Goal: Information Seeking & Learning: Check status

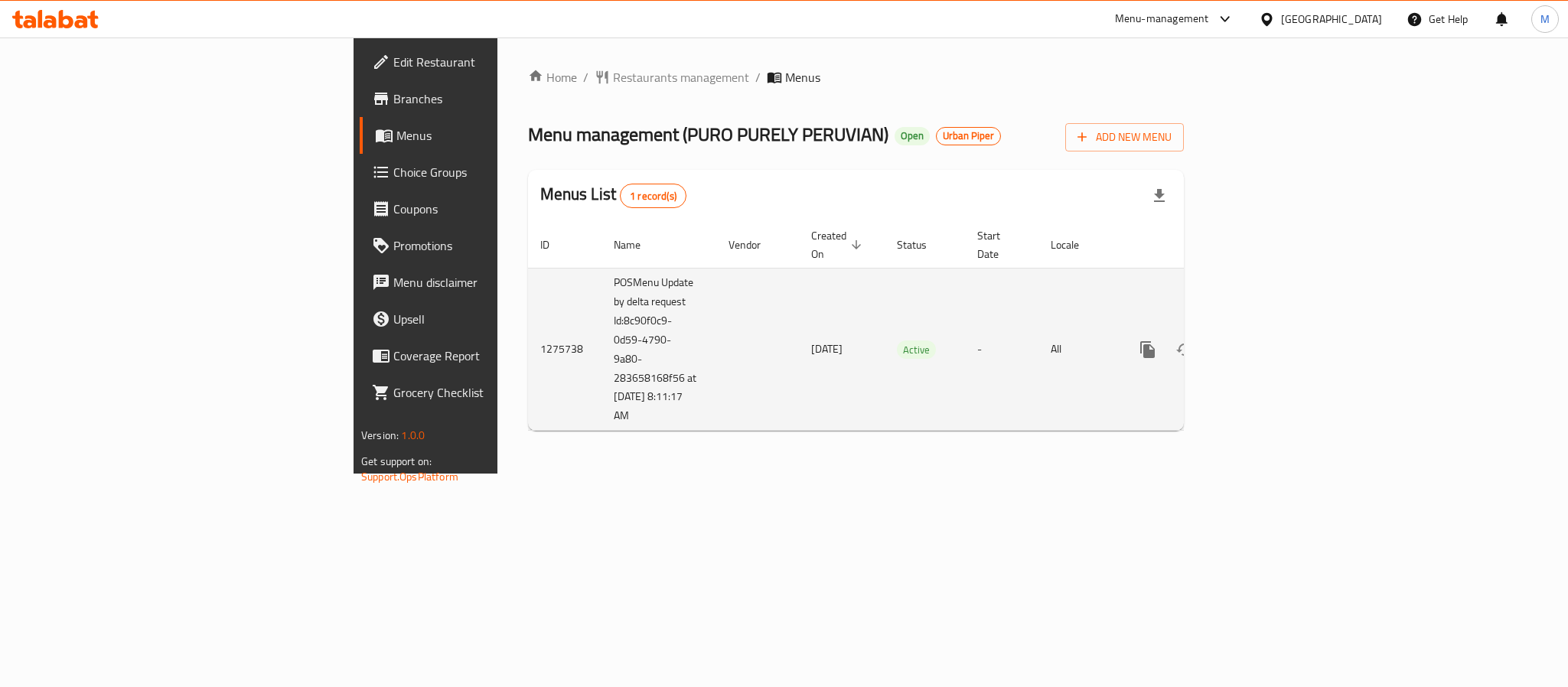
click at [1265, 343] on icon "enhanced table" at bounding box center [1258, 350] width 14 height 14
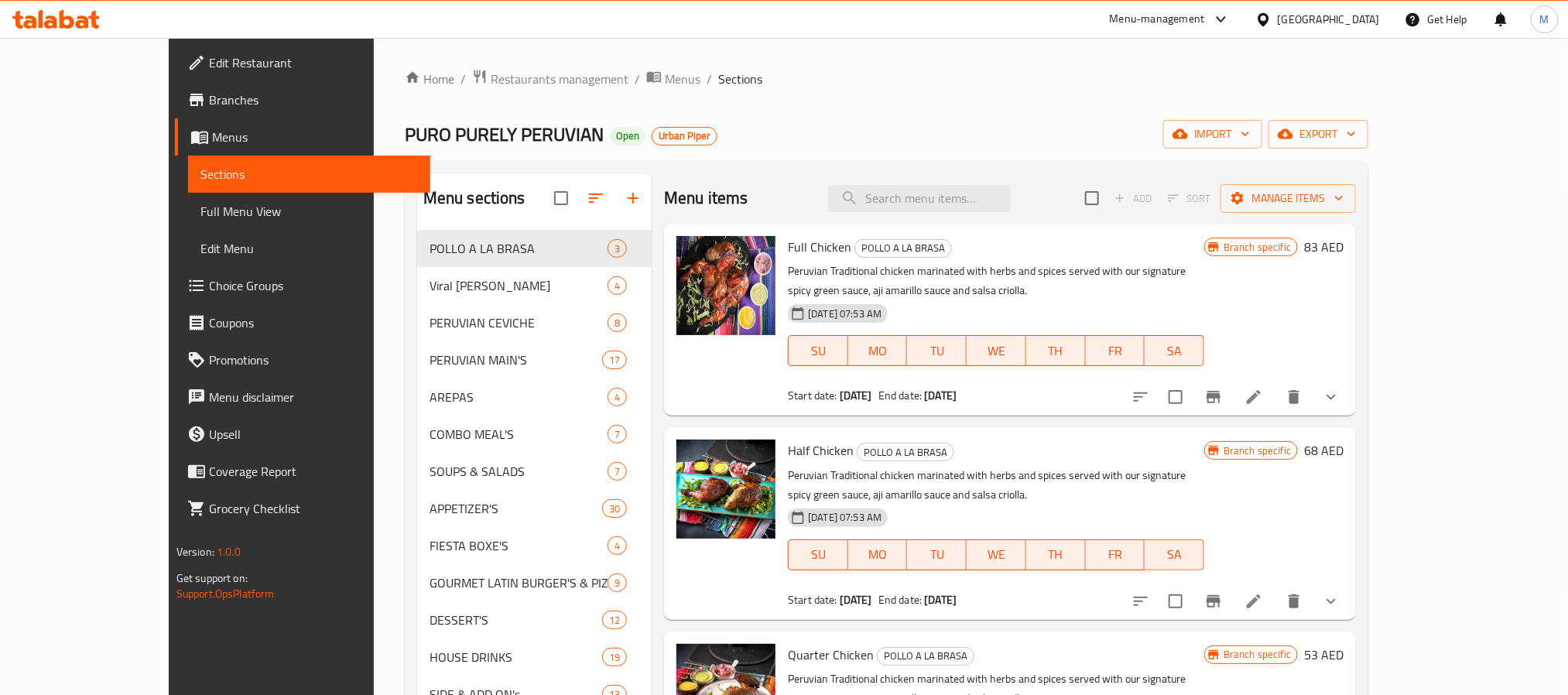
click at [1222, 388] on icon "Branch-specific-item" at bounding box center [1213, 396] width 19 height 19
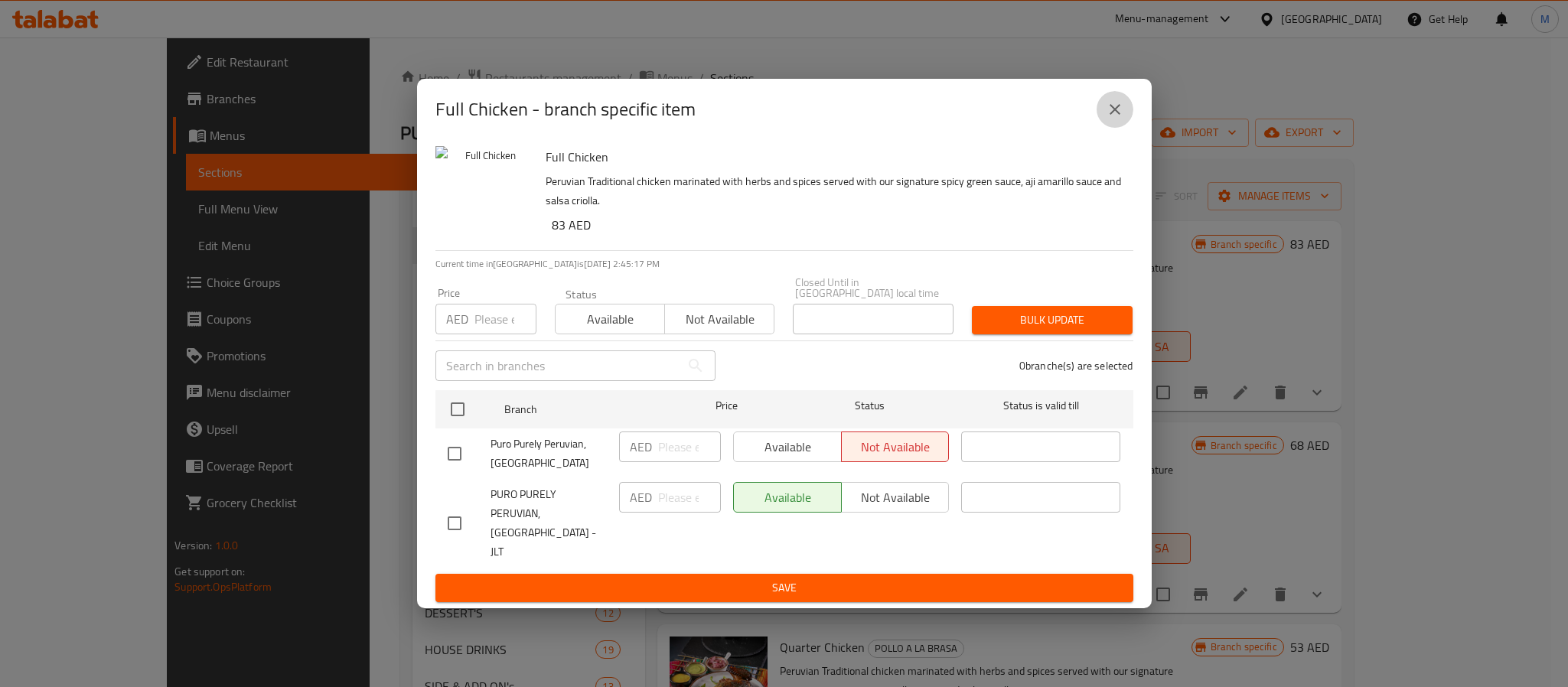
click at [1120, 115] on icon "close" at bounding box center [1115, 109] width 18 height 18
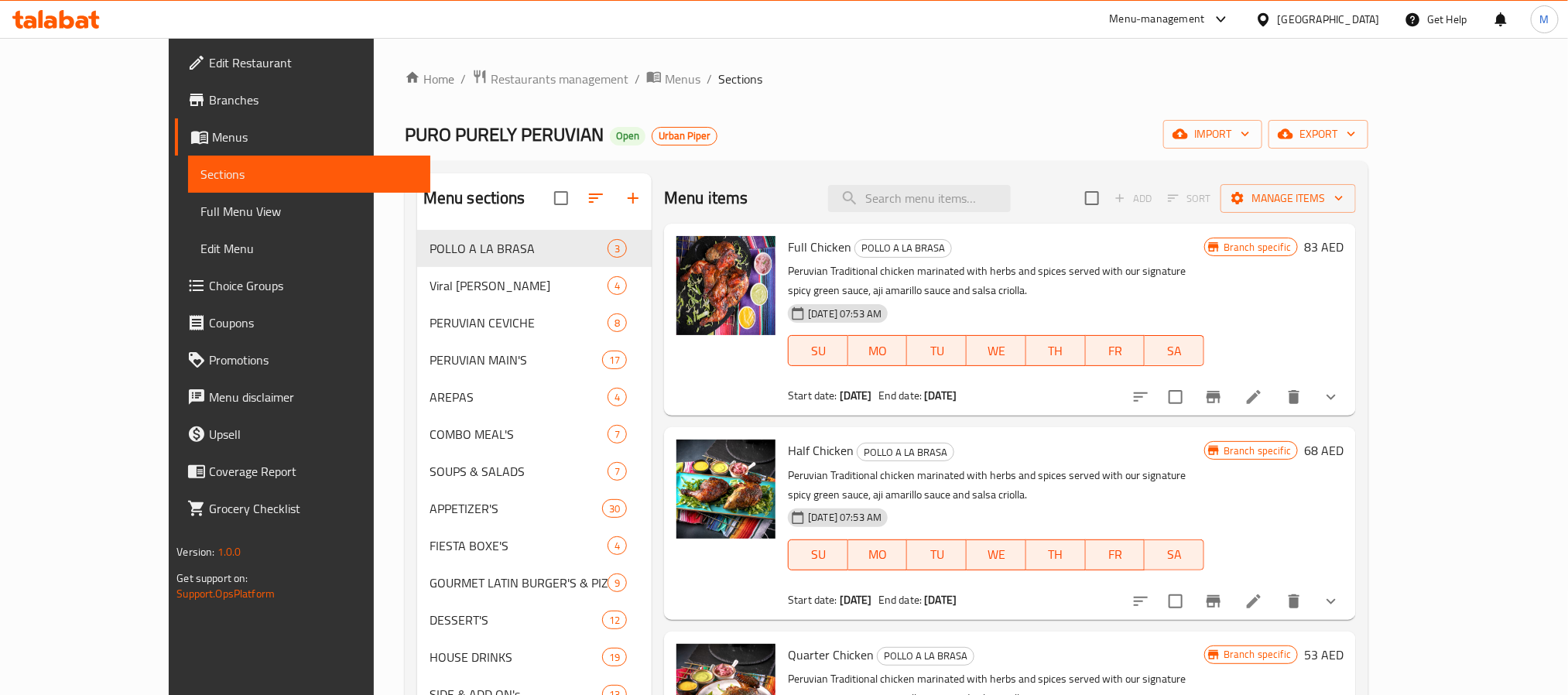
click at [201, 216] on span "Full Menu View" at bounding box center [309, 211] width 218 height 19
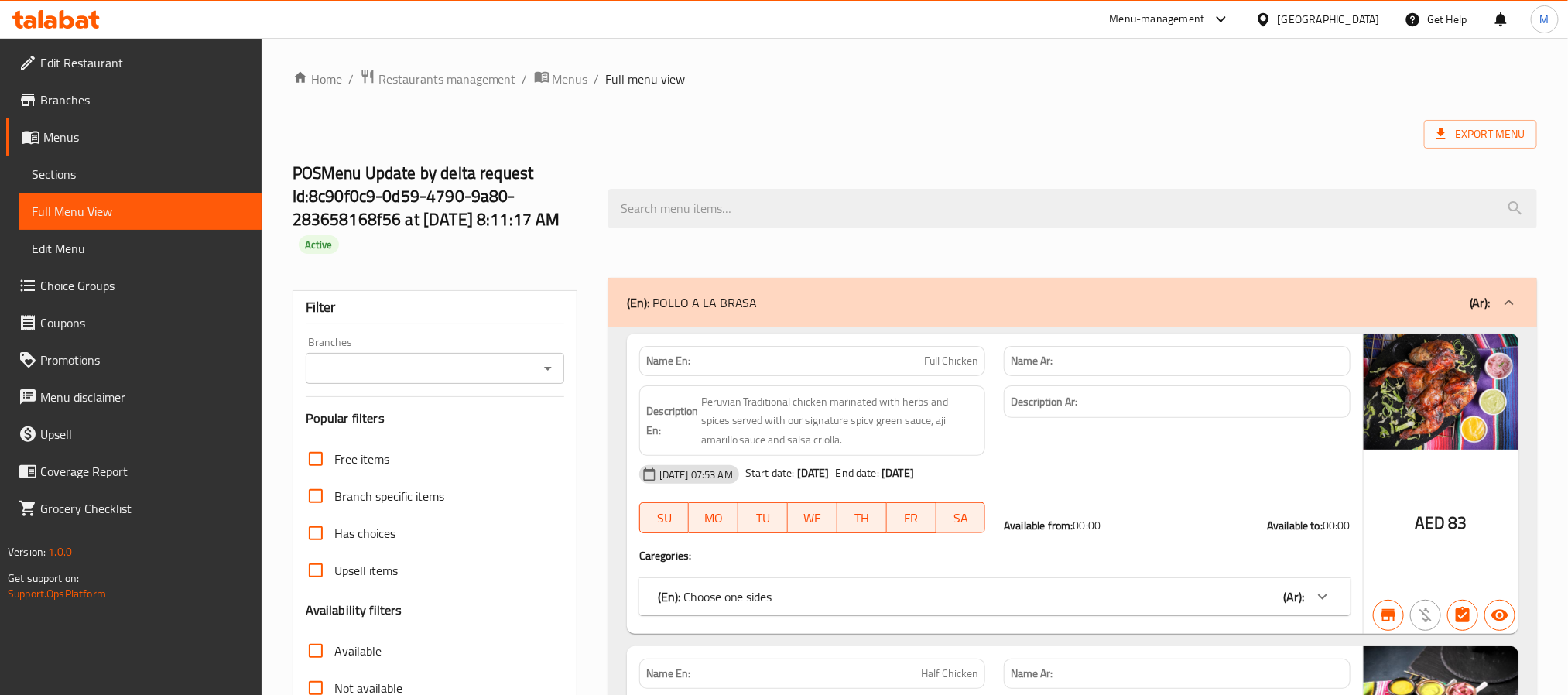
click at [386, 364] on input "Branches" at bounding box center [422, 368] width 224 height 21
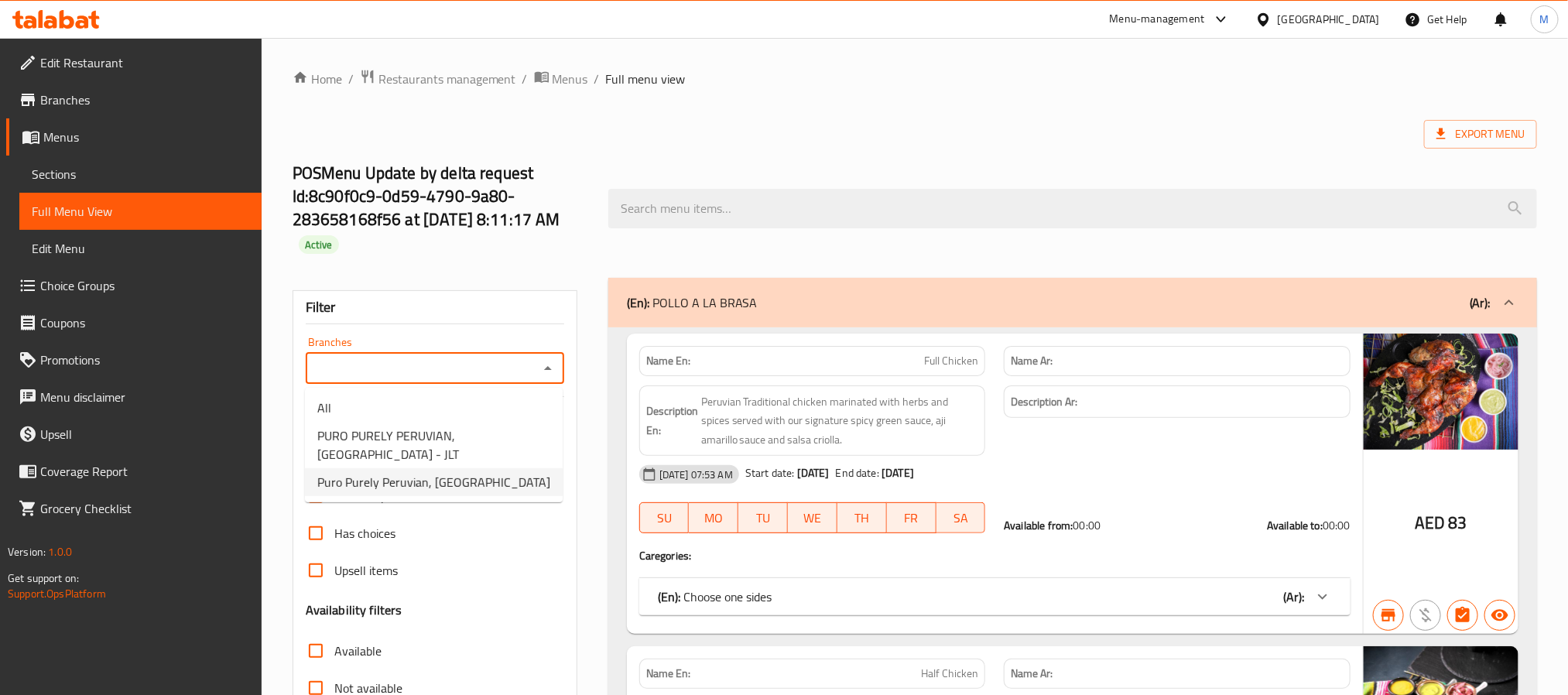
click at [414, 489] on span "Puro Purely Peruvian, [GEOGRAPHIC_DATA]" at bounding box center [434, 482] width 233 height 19
type input "Puro Purely Peruvian, [GEOGRAPHIC_DATA]"
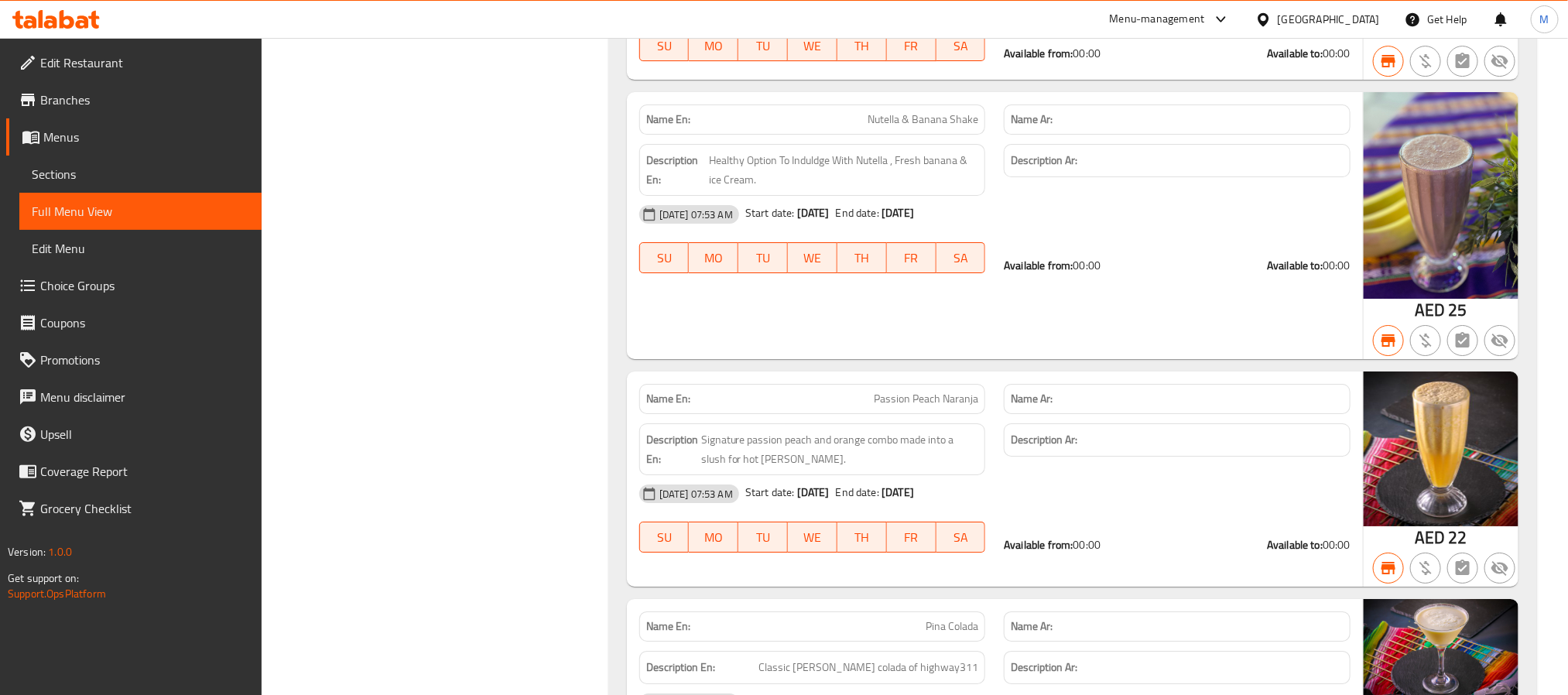
scroll to position [33836, 0]
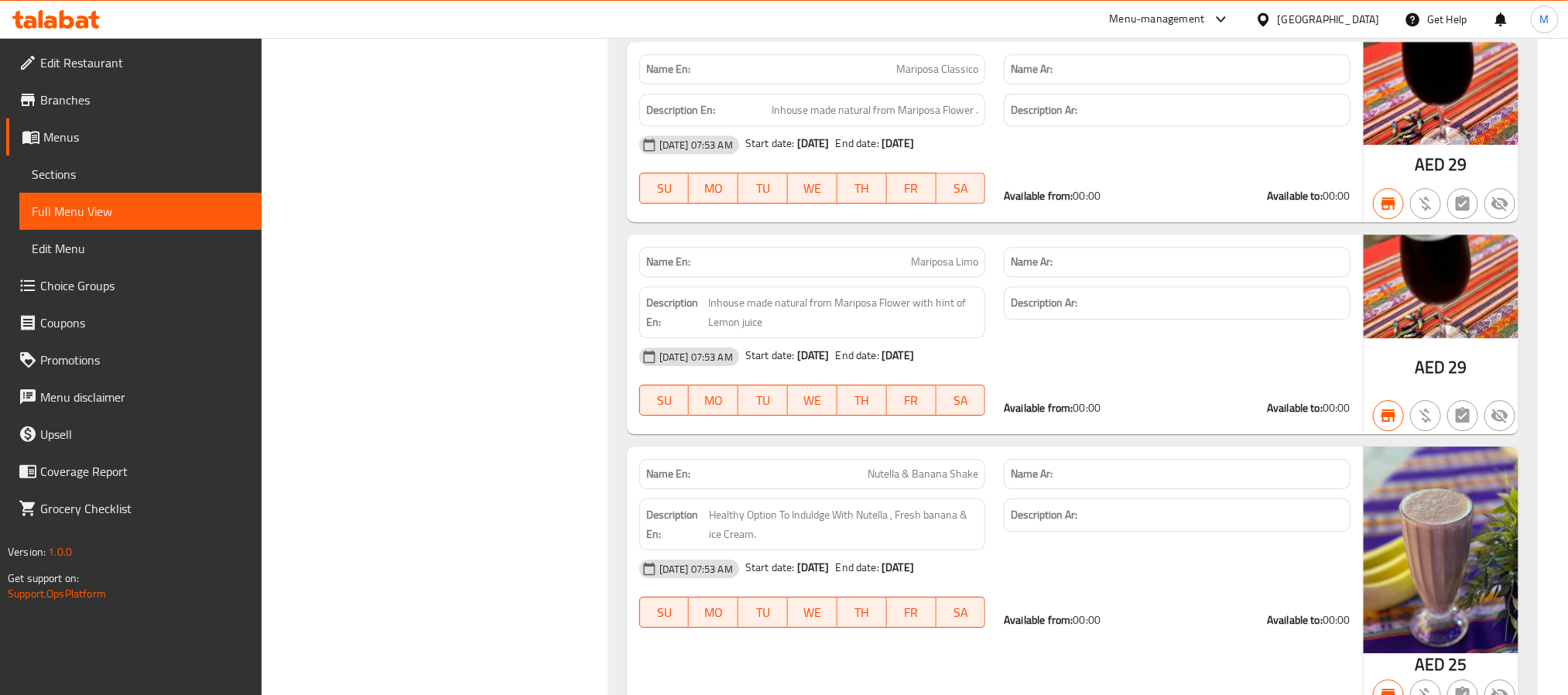
click at [81, 93] on span "Branches" at bounding box center [144, 100] width 209 height 19
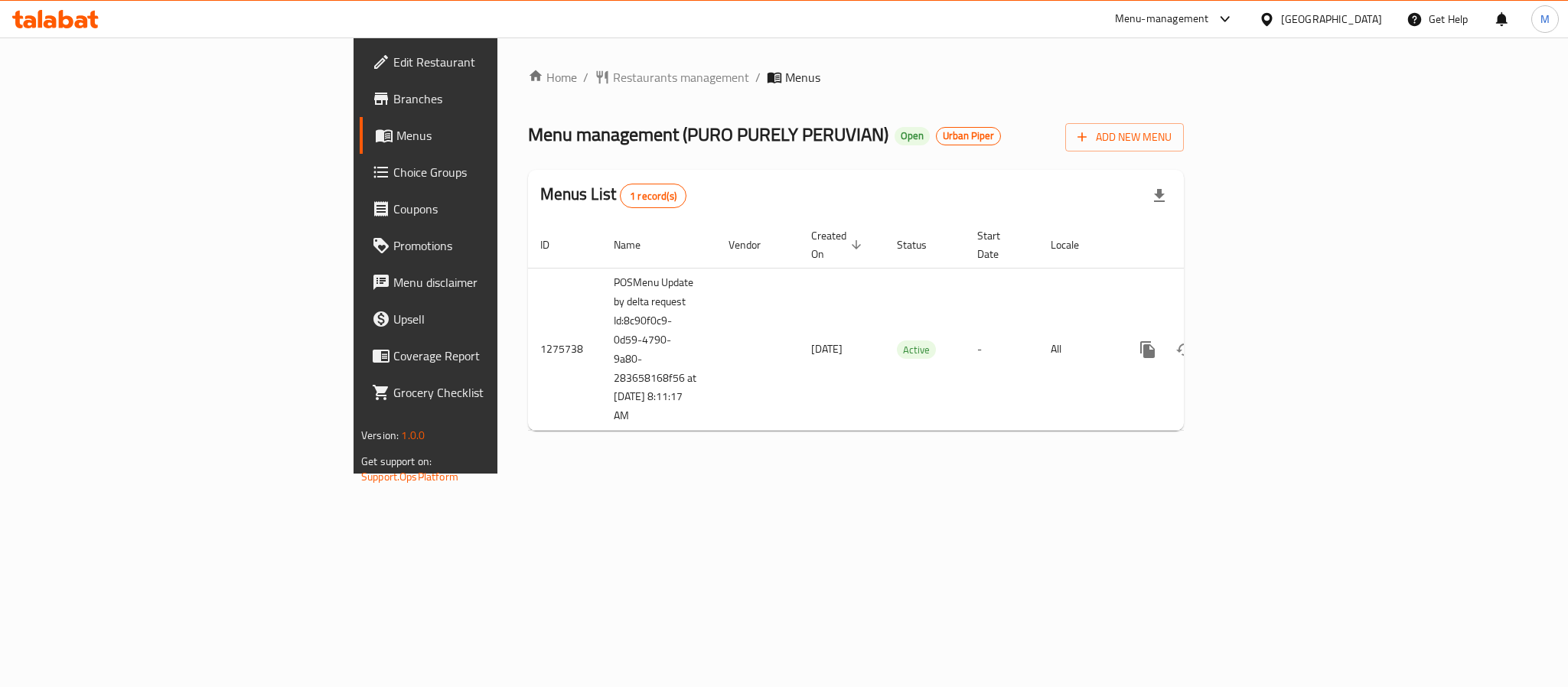
click at [875, 179] on div "Menus List 1 record(s)" at bounding box center [856, 195] width 656 height 52
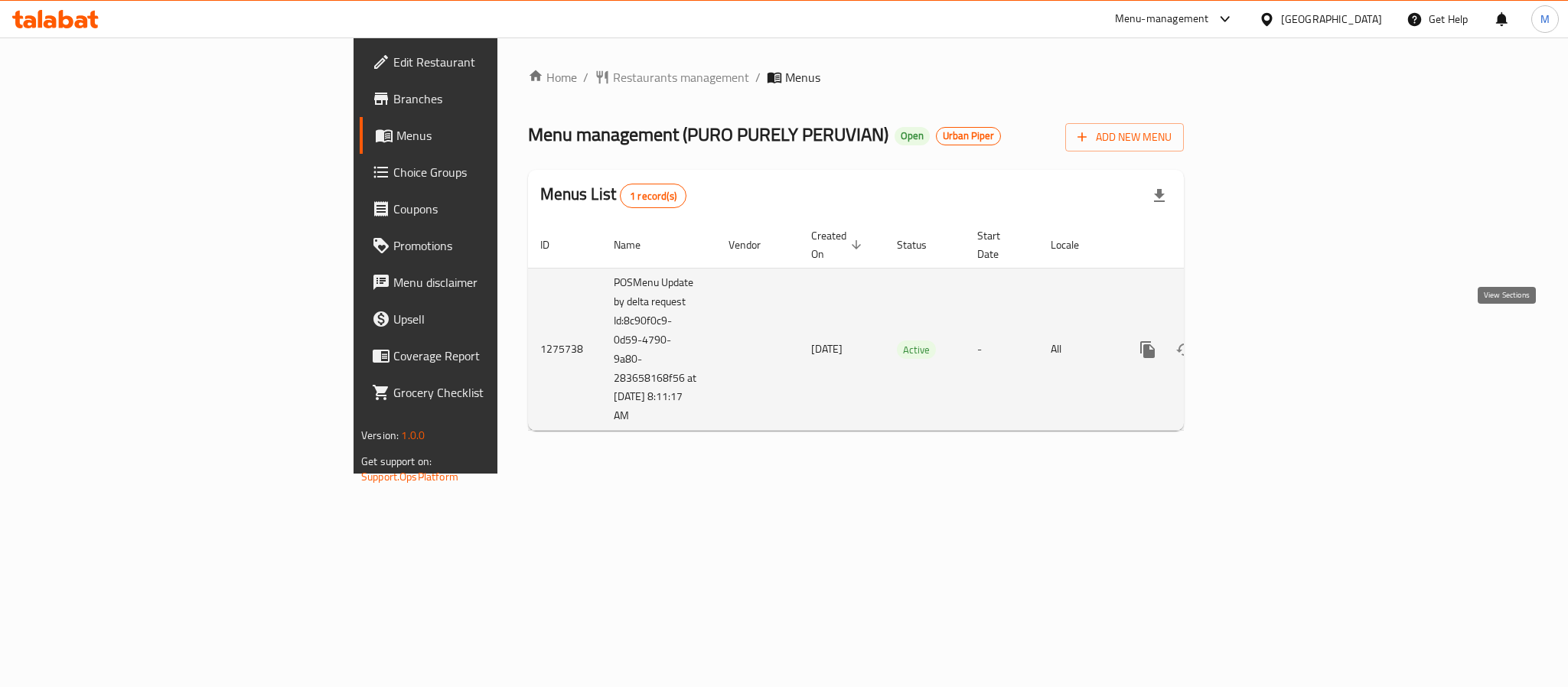
click at [1276, 331] on link "enhanced table" at bounding box center [1258, 350] width 37 height 37
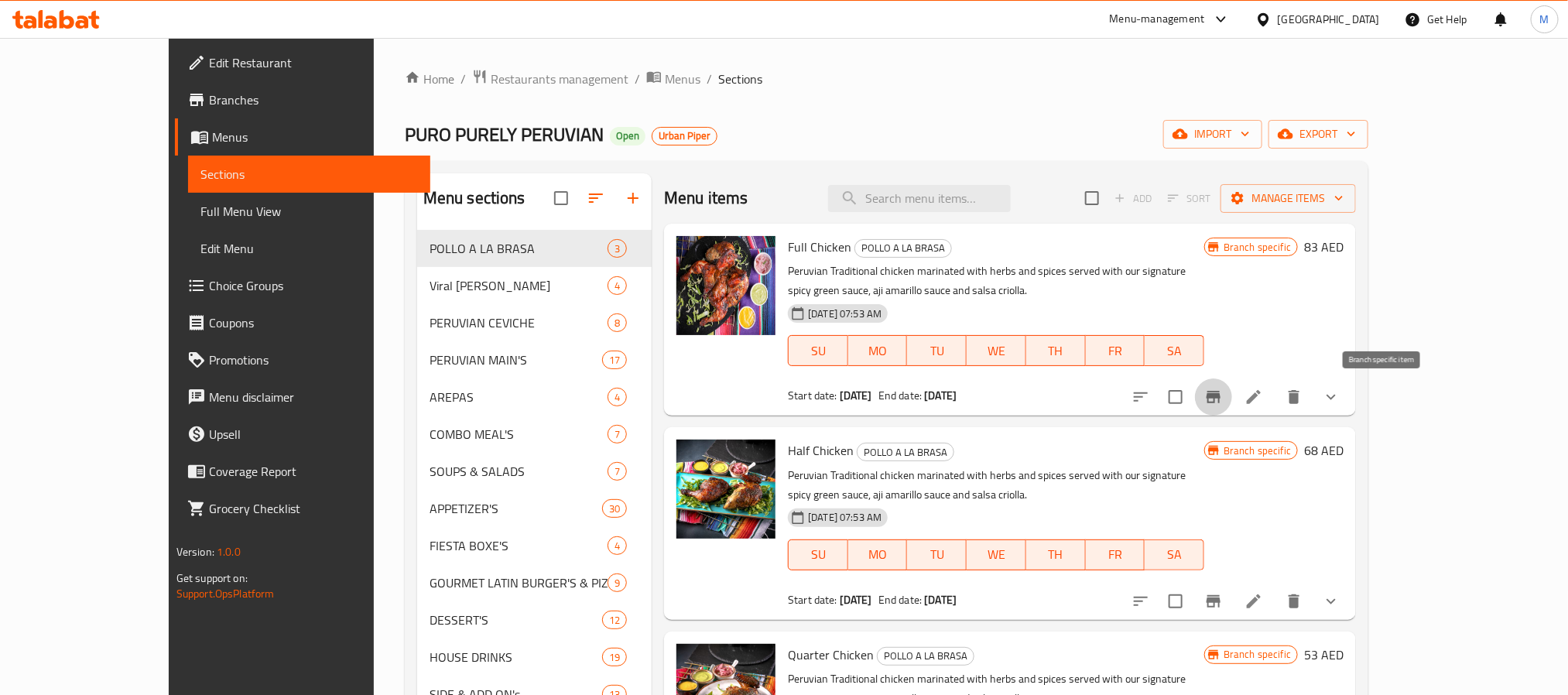
click at [1222, 390] on icon "Branch-specific-item" at bounding box center [1213, 396] width 19 height 19
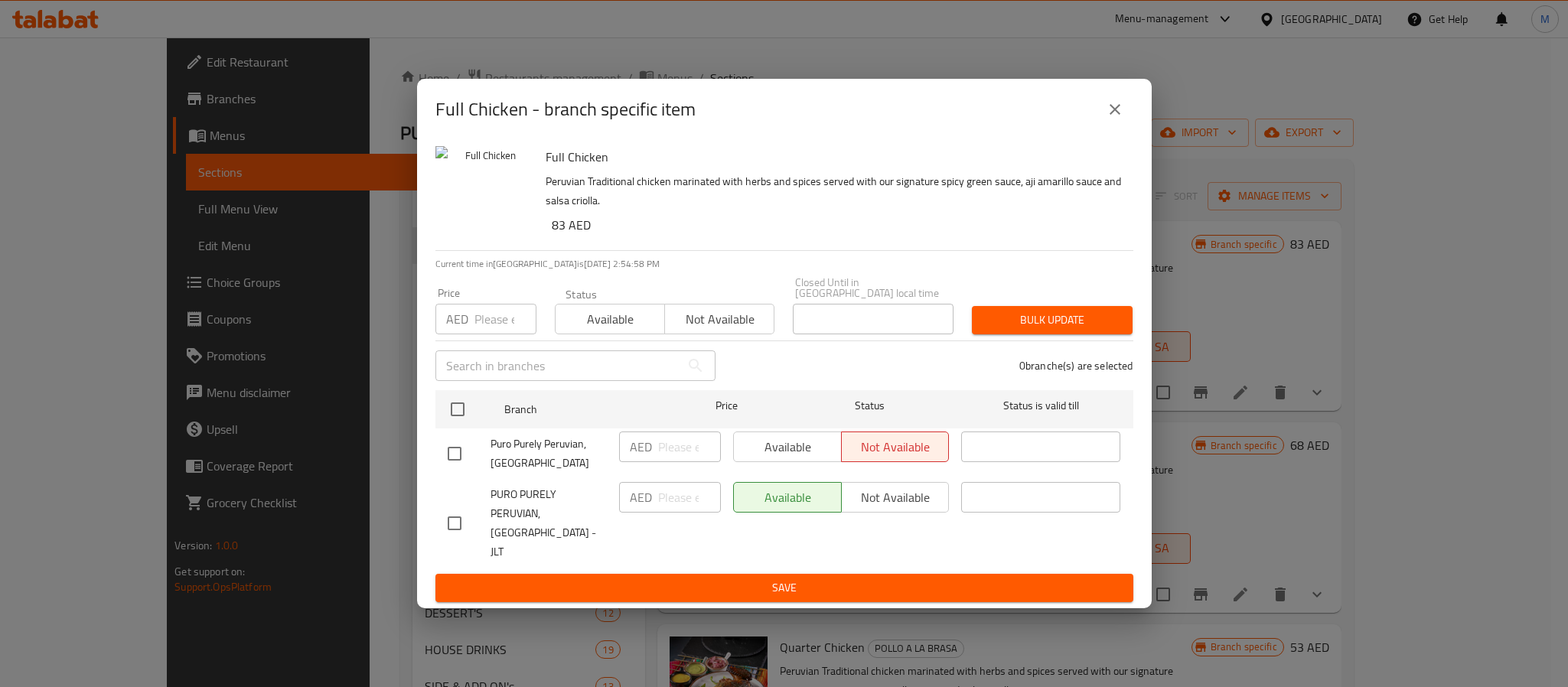
click at [1108, 119] on icon "close" at bounding box center [1115, 109] width 18 height 18
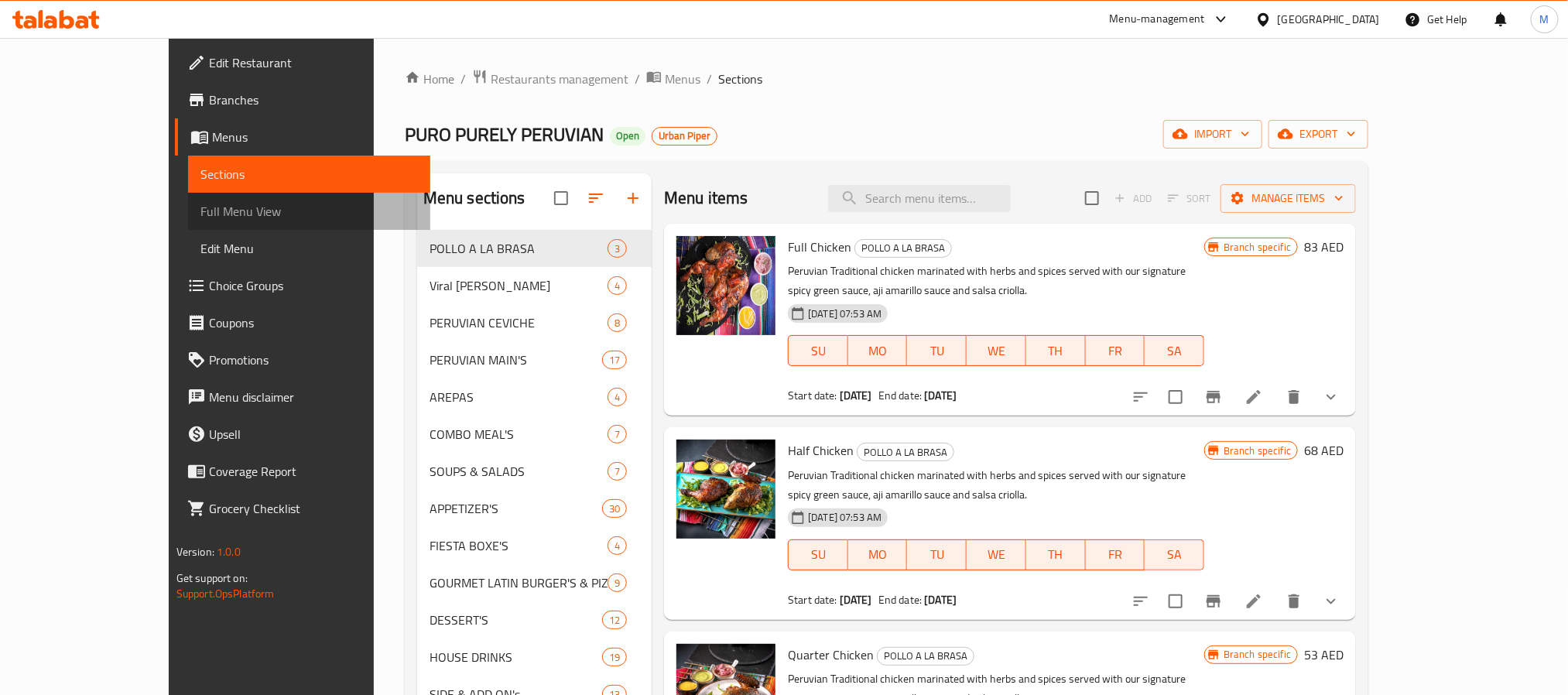
click at [201, 213] on span "Full Menu View" at bounding box center [309, 211] width 218 height 19
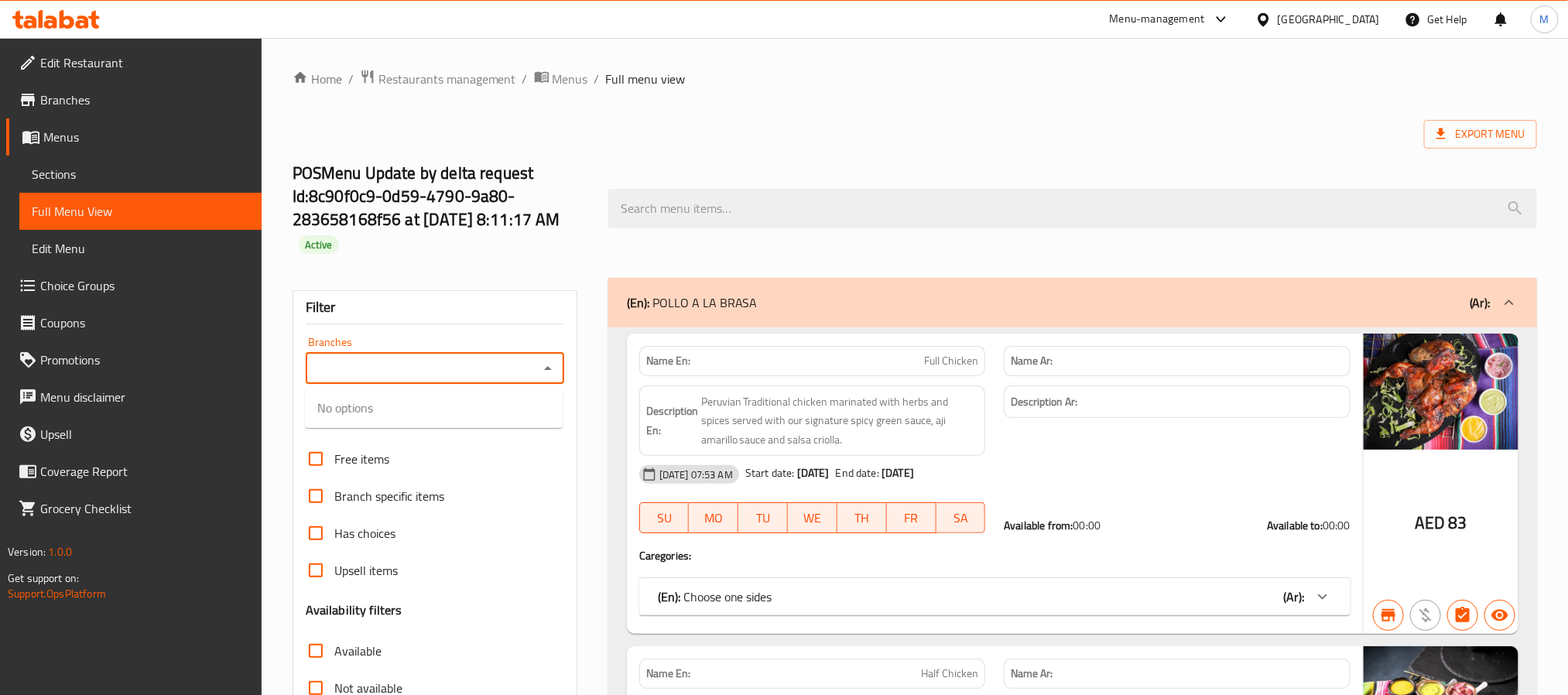
click at [486, 370] on input "Branches" at bounding box center [422, 368] width 224 height 21
click at [583, 226] on h2 "POSMenu Update by delta request Id:8c90f0c9-0d59-4790-9a80-283658168f56 at [DAT…" at bounding box center [441, 208] width 298 height 93
click at [525, 379] on input "Branches" at bounding box center [422, 368] width 224 height 21
click at [555, 367] on icon "Close" at bounding box center [547, 368] width 19 height 19
click at [553, 372] on icon "Open" at bounding box center [547, 368] width 19 height 19
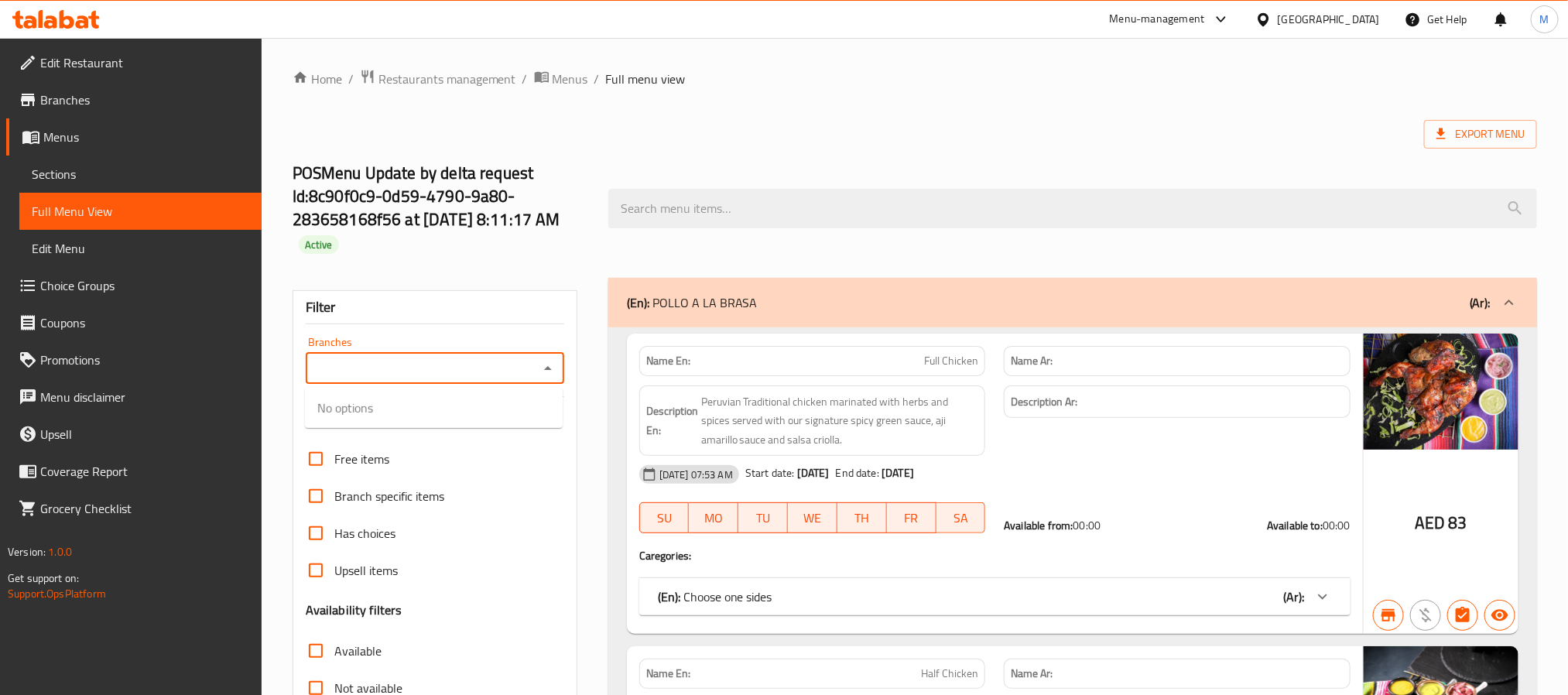
click at [553, 371] on icon "Close" at bounding box center [547, 368] width 19 height 19
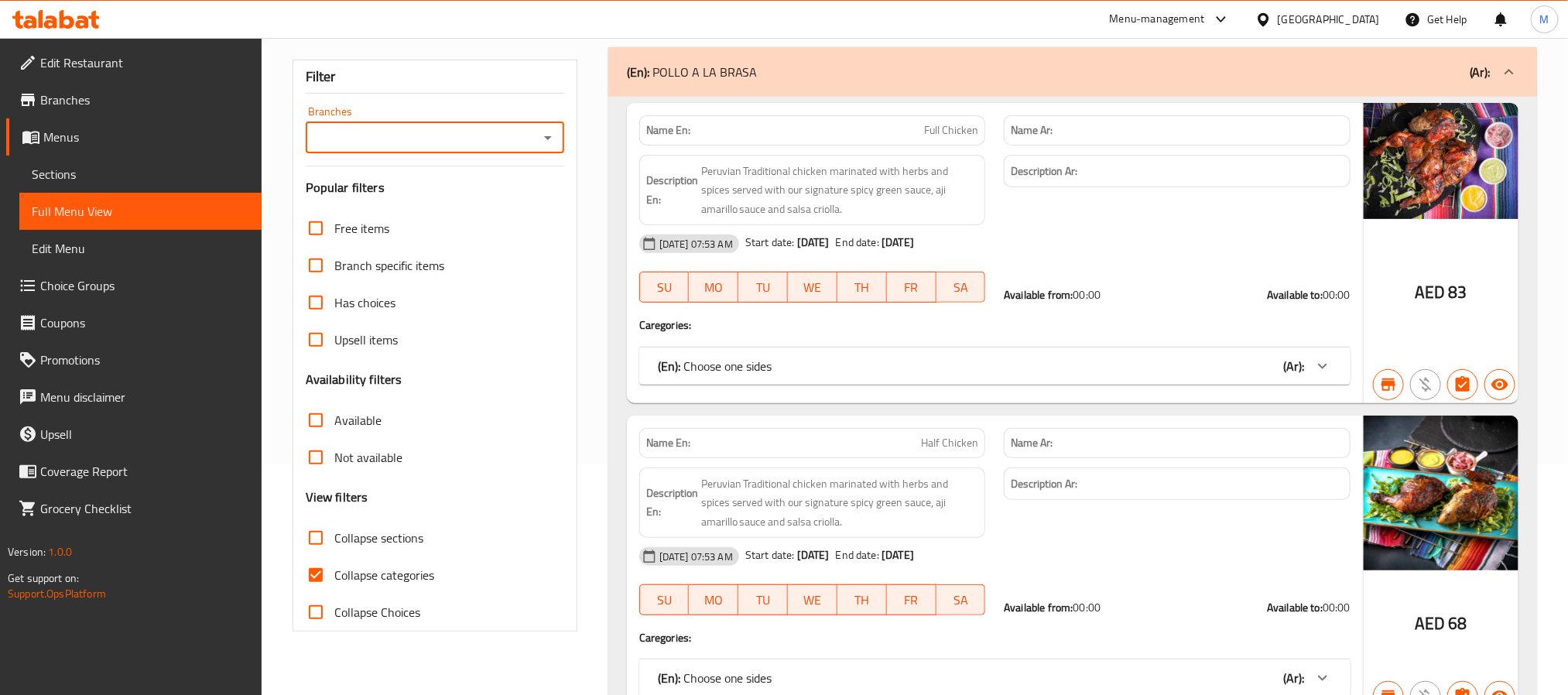
scroll to position [232, 0]
click at [550, 142] on icon "Open" at bounding box center [547, 136] width 19 height 19
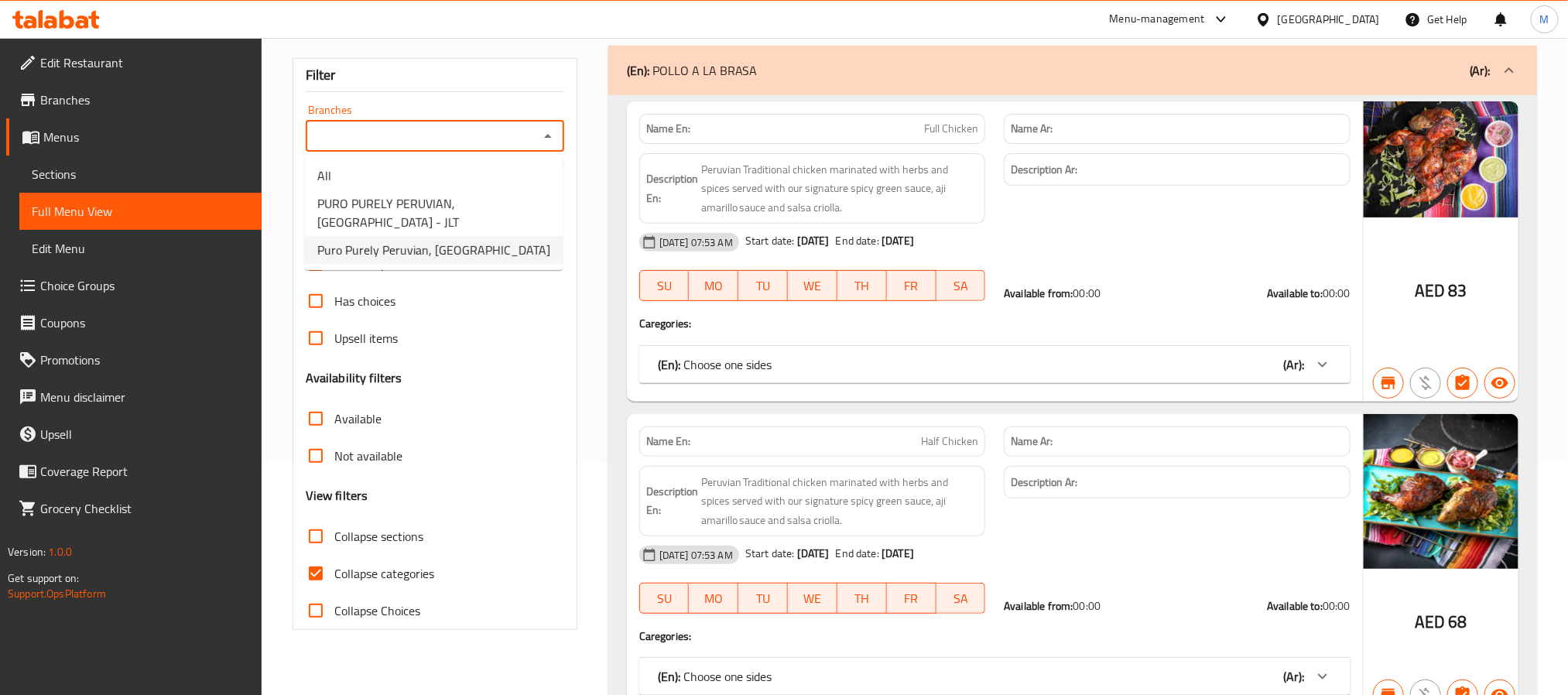
click at [402, 259] on span "Puro Purely Peruvian, [GEOGRAPHIC_DATA]" at bounding box center [434, 250] width 233 height 19
type input "Puro Purely Peruvian, [GEOGRAPHIC_DATA]"
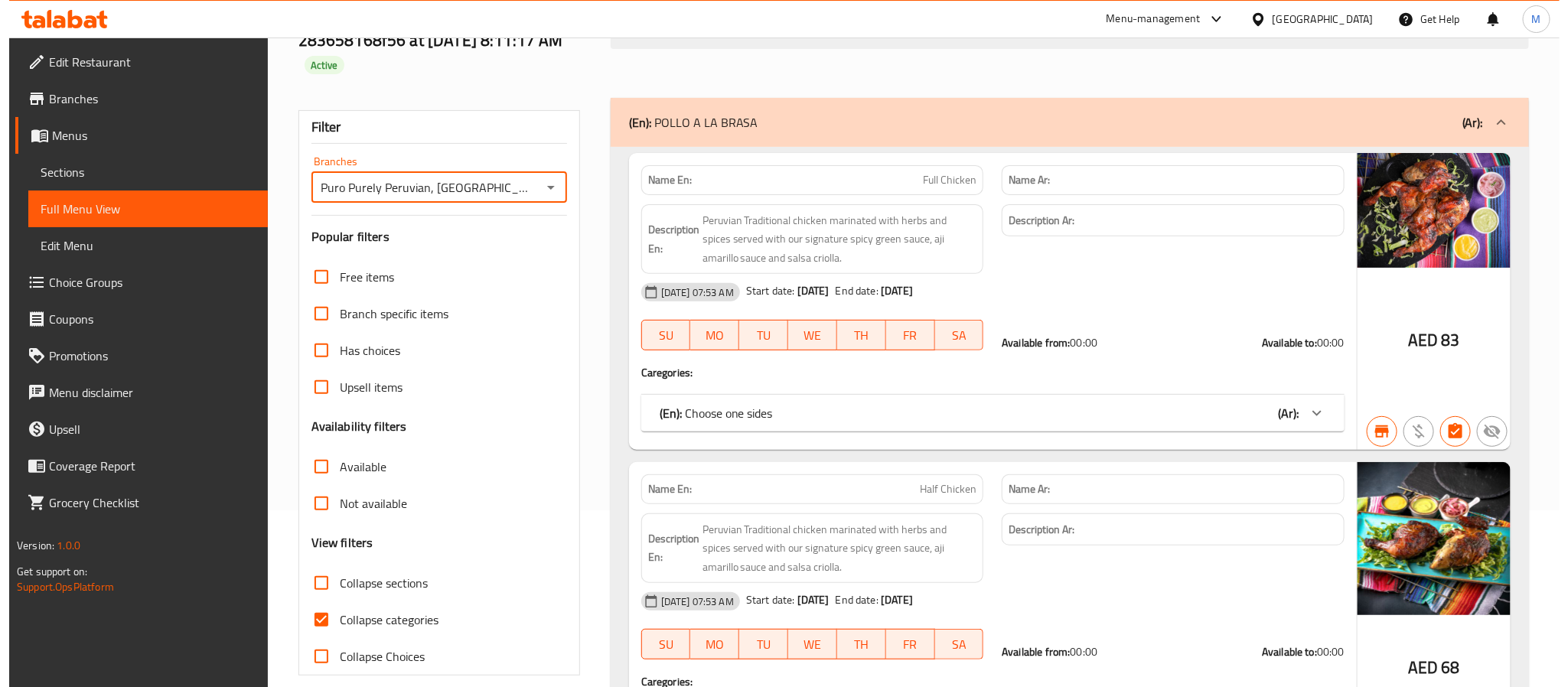
scroll to position [0, 0]
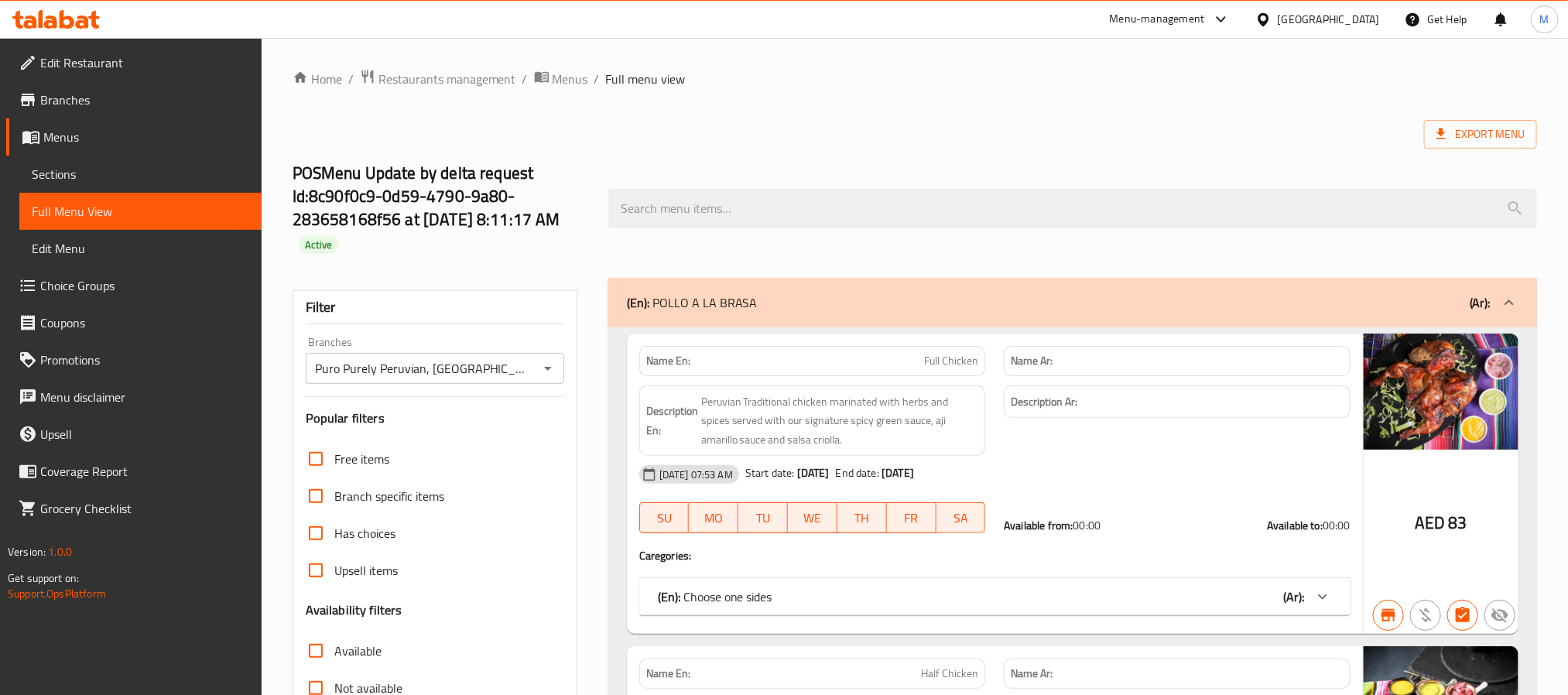
click at [332, 268] on div "POSMenu Update by delta request Id:8c90f0c9-0d59-4790-9a80-283658168f56 at [DAT…" at bounding box center [441, 209] width 315 height 139
click at [61, 138] on span "Menus" at bounding box center [147, 137] width 206 height 19
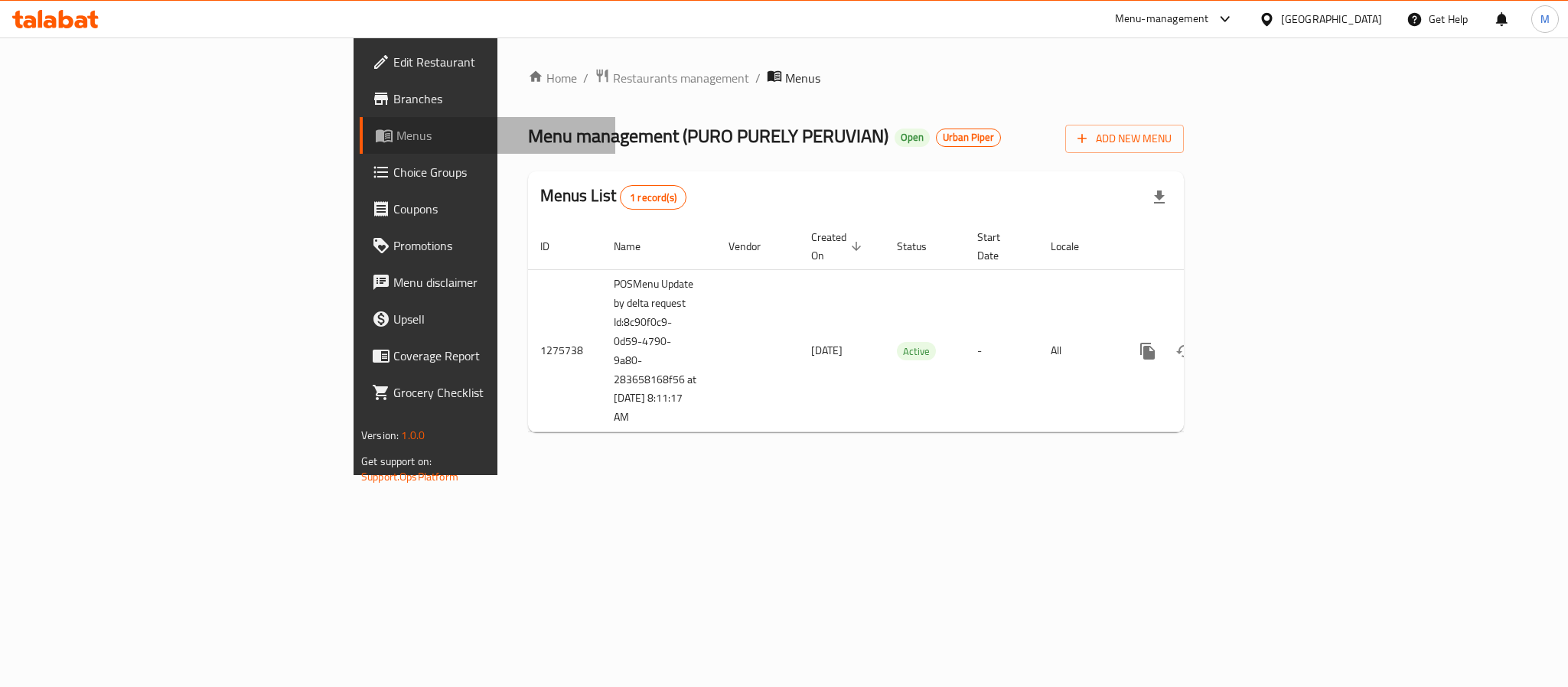
click at [396, 136] on span "Menus" at bounding box center [499, 135] width 206 height 18
click at [394, 105] on span "Branches" at bounding box center [498, 98] width 210 height 18
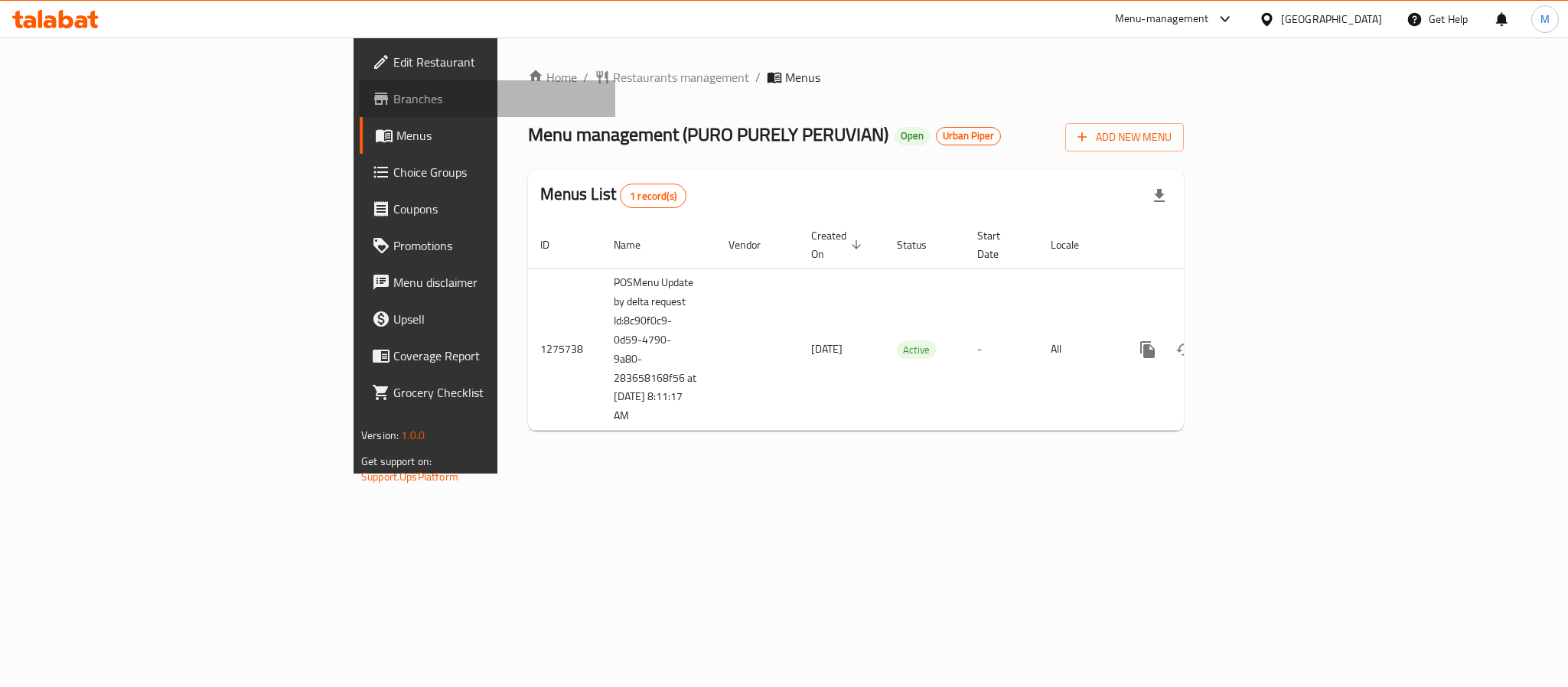
click at [359, 85] on link "Branches" at bounding box center [487, 98] width 256 height 37
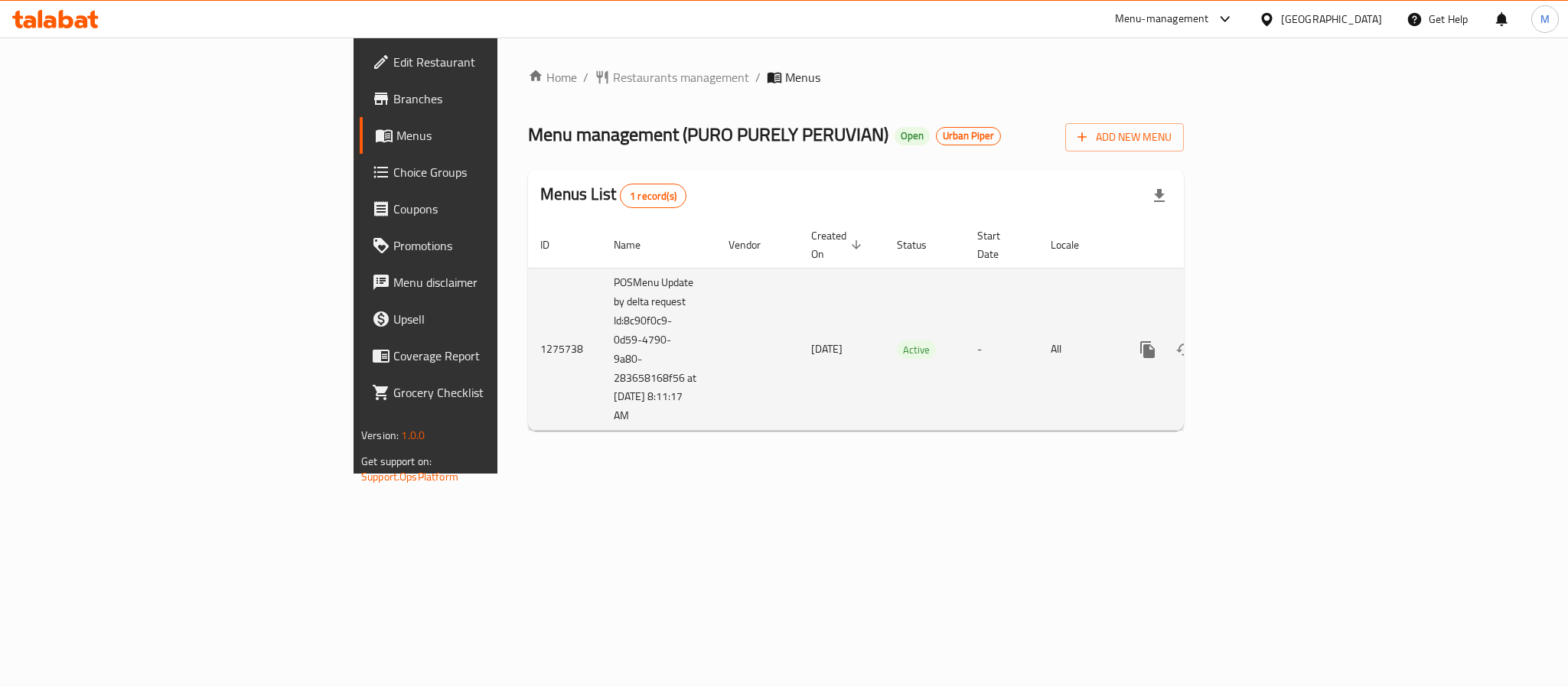
click at [602, 306] on td "POSMenu Update by delta request Id:8c90f0c9-0d59-4790-9a80-283658168f56 at [DAT…" at bounding box center [659, 350] width 115 height 163
drag, startPoint x: 388, startPoint y: 306, endPoint x: 443, endPoint y: 395, distance: 104.6
click at [602, 395] on td "POSMenu Update by delta request Id:8c90f0c9-0d59-4790-9a80-283658168f56 at [DAT…" at bounding box center [659, 350] width 115 height 163
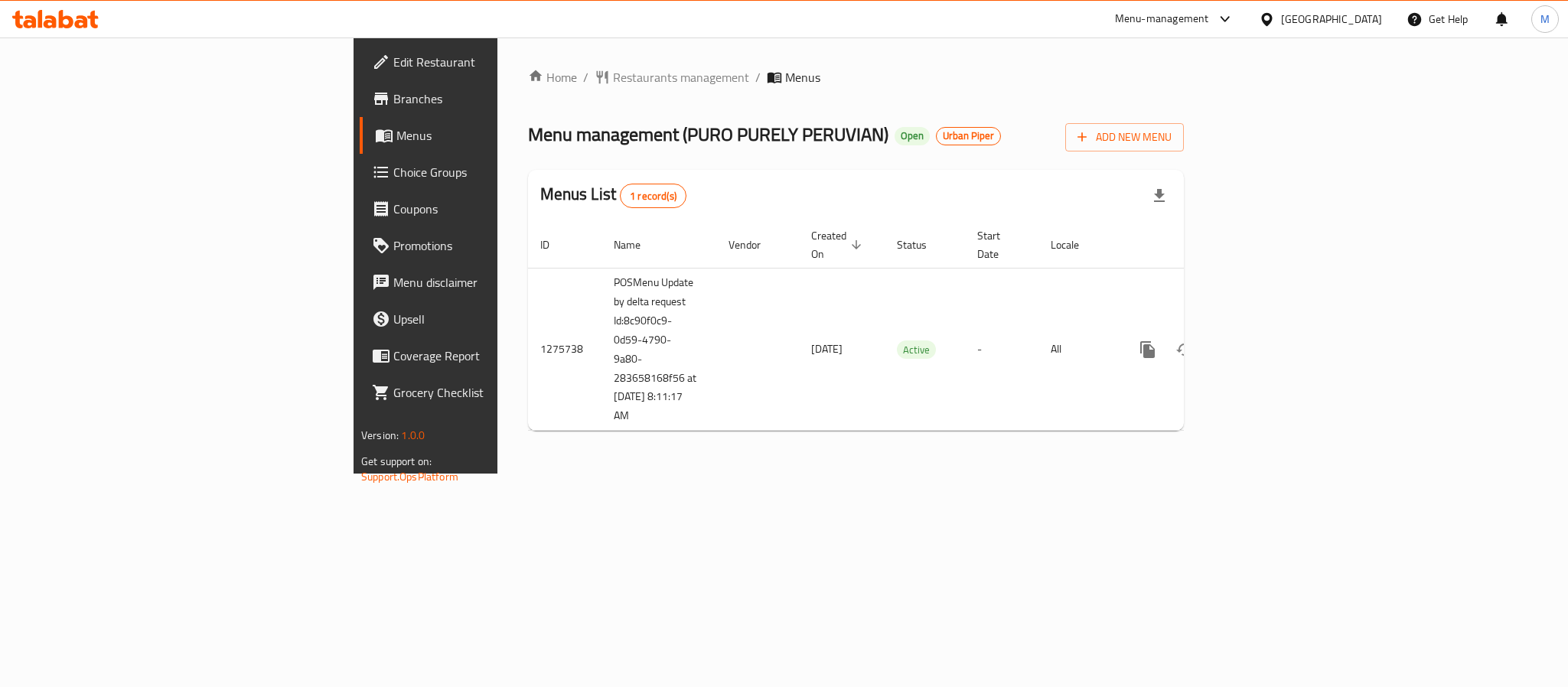
copy td "8c90f0c9-0d59-4790-9a80-283658168f56 at 10/13/2025 8:11:17 AM"
click at [394, 98] on span "Branches" at bounding box center [498, 98] width 210 height 18
